Goal: Information Seeking & Learning: Learn about a topic

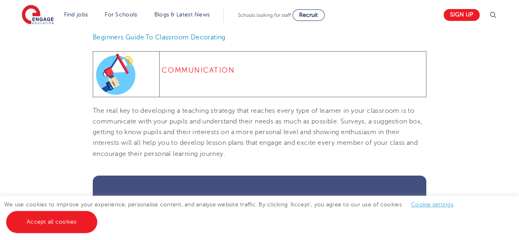
scroll to position [1335, 0]
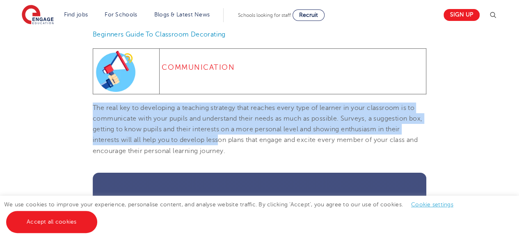
drag, startPoint x: 87, startPoint y: 114, endPoint x: 226, endPoint y: 155, distance: 145.1
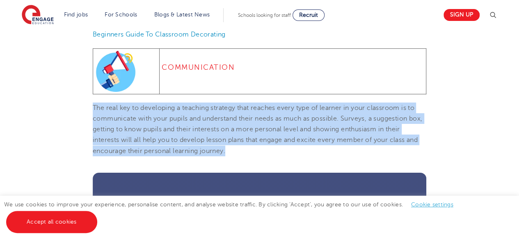
copy span "The real key to developing a teaching strategy that reaches every type of learn…"
click at [273, 149] on span "The real key to developing a teaching strategy that reaches every type of learn…" at bounding box center [258, 129] width 330 height 50
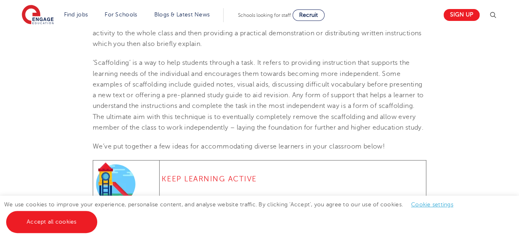
scroll to position [479, 0]
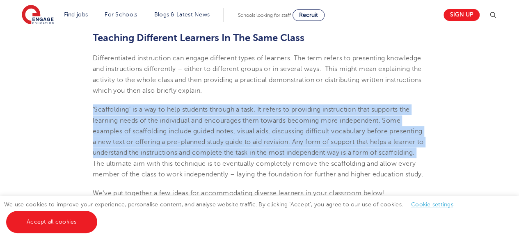
drag, startPoint x: 66, startPoint y: 113, endPoint x: 157, endPoint y: 163, distance: 103.6
copy span "‘Scaffolding’ is a way to help students through a task. It refers to providing …"
